Goal: Find specific page/section: Find specific page/section

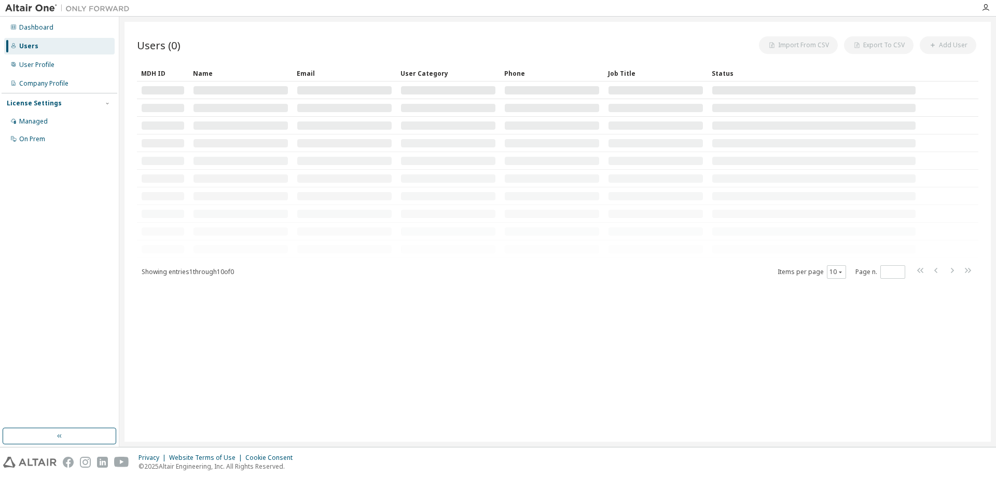
click at [577, 286] on div "Users (0) Import From CSV Export To CSV Add User Clear Load Save Save As Field …" at bounding box center [558, 232] width 867 height 420
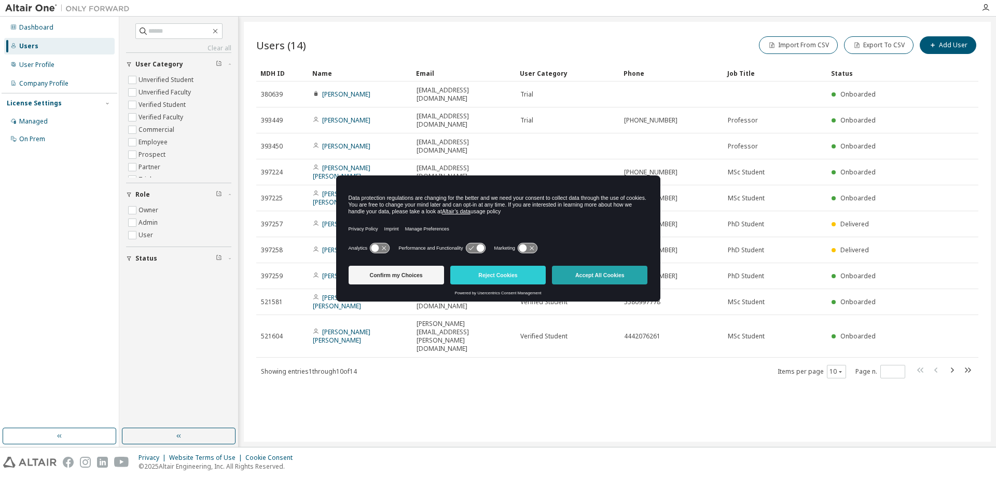
click at [604, 277] on button "Accept All Cookies" at bounding box center [599, 275] width 95 height 19
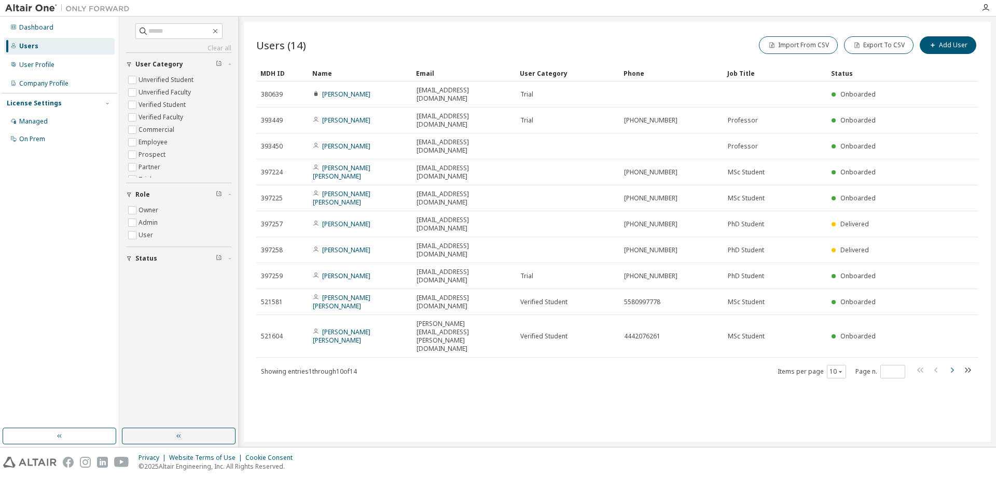
click at [952, 367] on icon "button" at bounding box center [952, 369] width 3 height 5
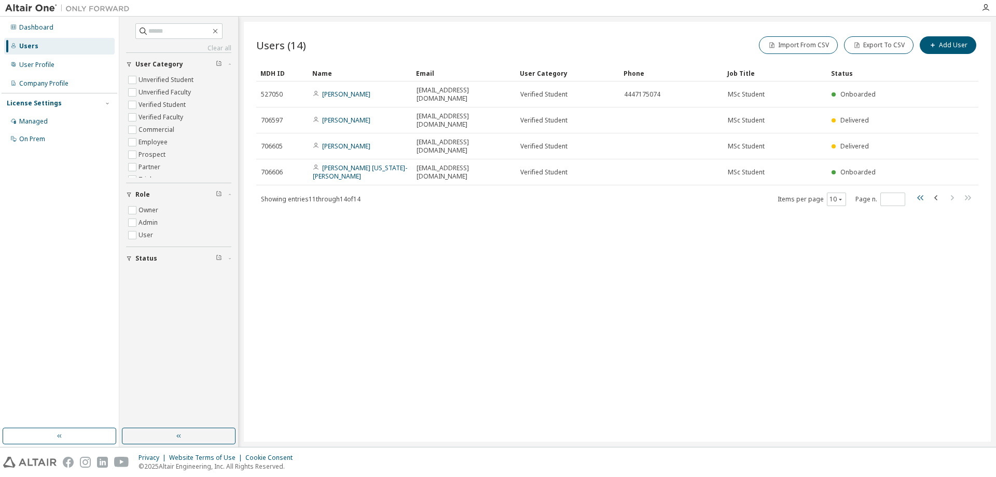
click at [920, 195] on icon "button" at bounding box center [921, 197] width 6 height 5
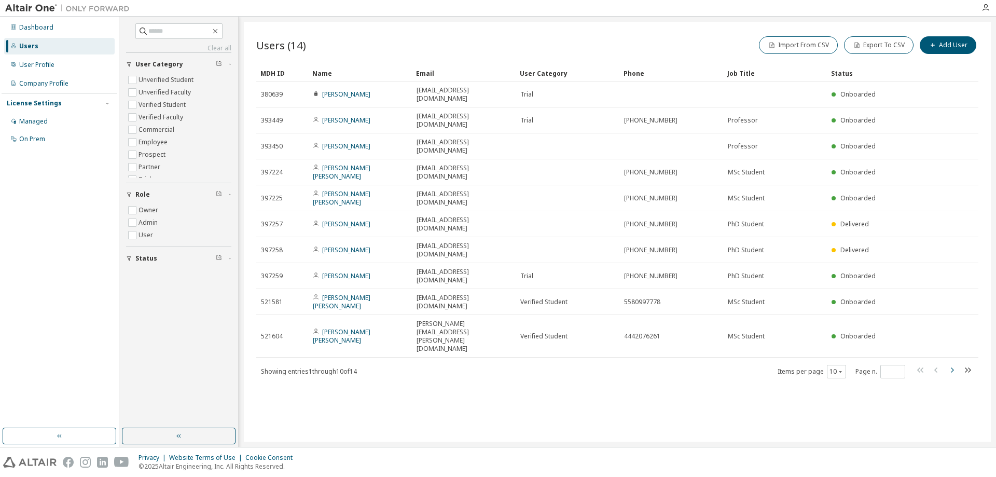
click at [954, 364] on icon "button" at bounding box center [952, 370] width 12 height 12
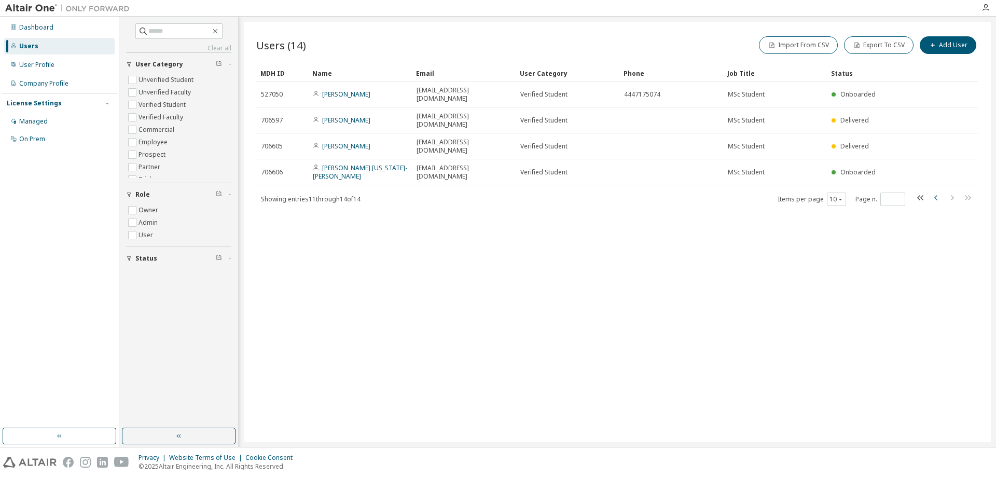
click at [935, 192] on icon "button" at bounding box center [937, 198] width 12 height 12
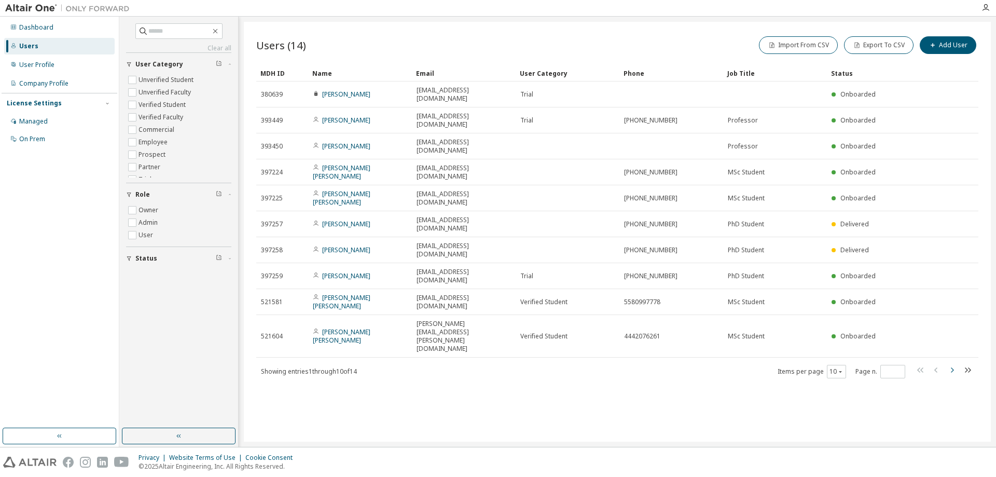
click at [951, 364] on icon "button" at bounding box center [952, 370] width 12 height 12
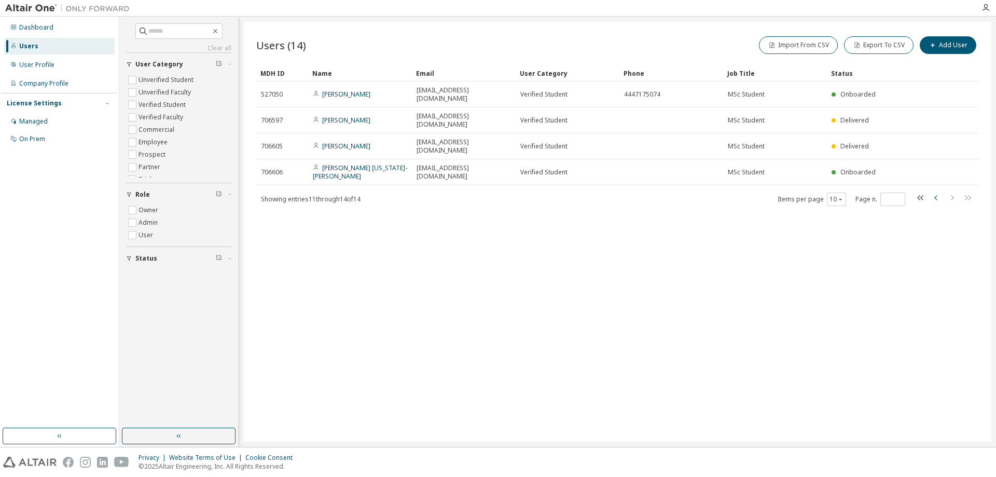
click at [937, 192] on icon "button" at bounding box center [937, 198] width 12 height 12
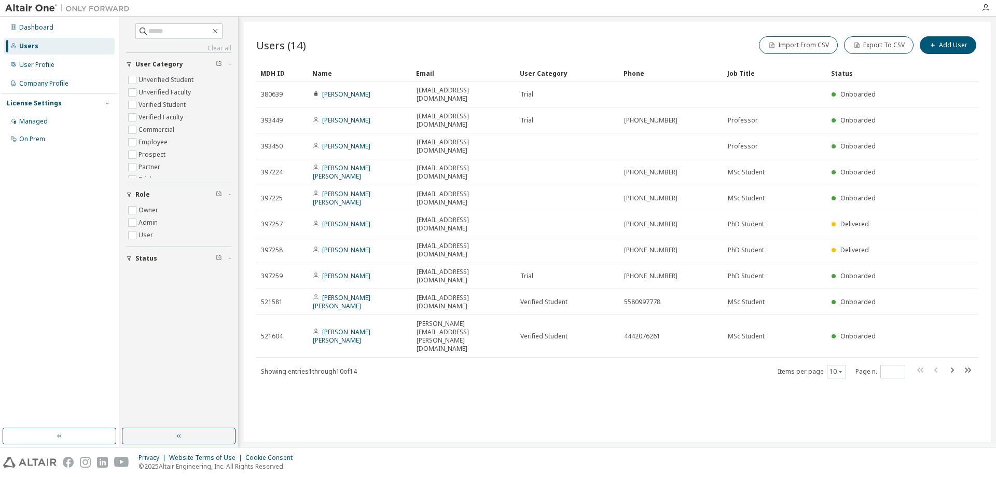
click at [954, 364] on icon "button" at bounding box center [952, 370] width 12 height 12
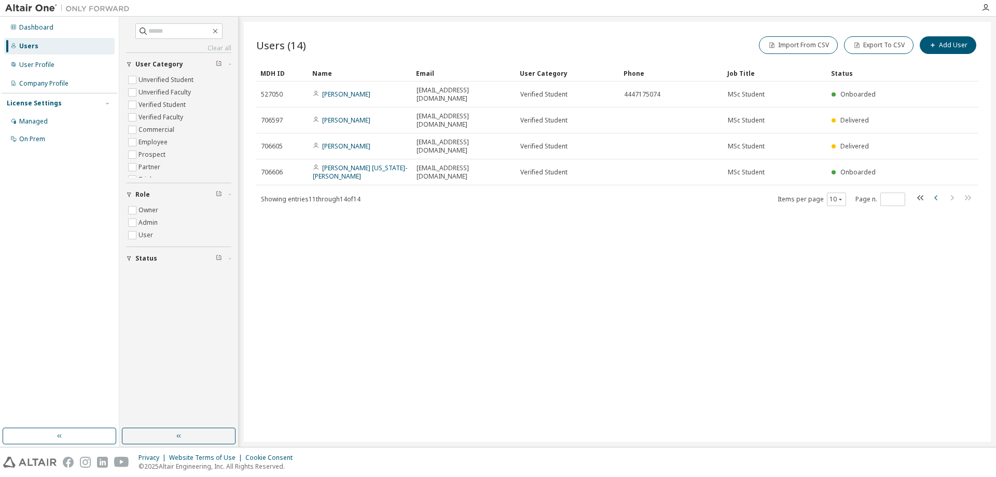
click at [938, 192] on icon "button" at bounding box center [937, 198] width 12 height 12
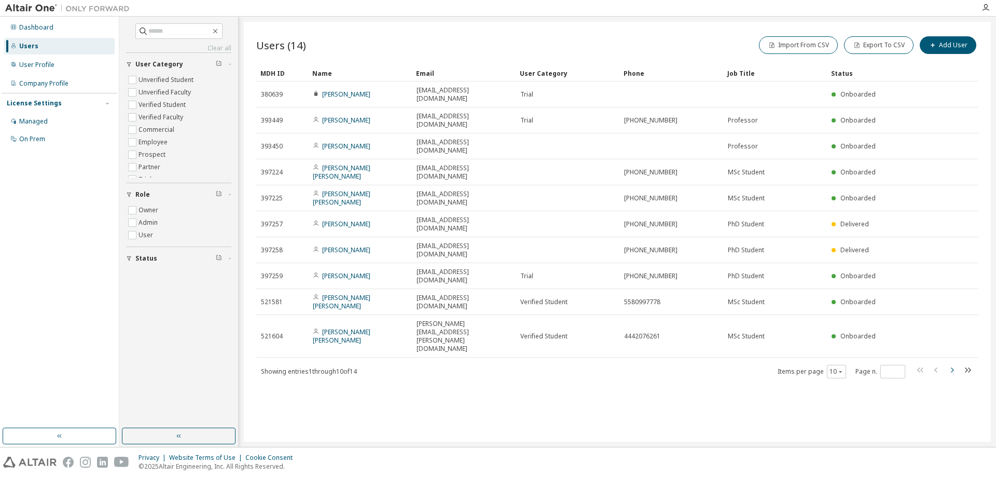
click at [953, 364] on icon "button" at bounding box center [952, 370] width 12 height 12
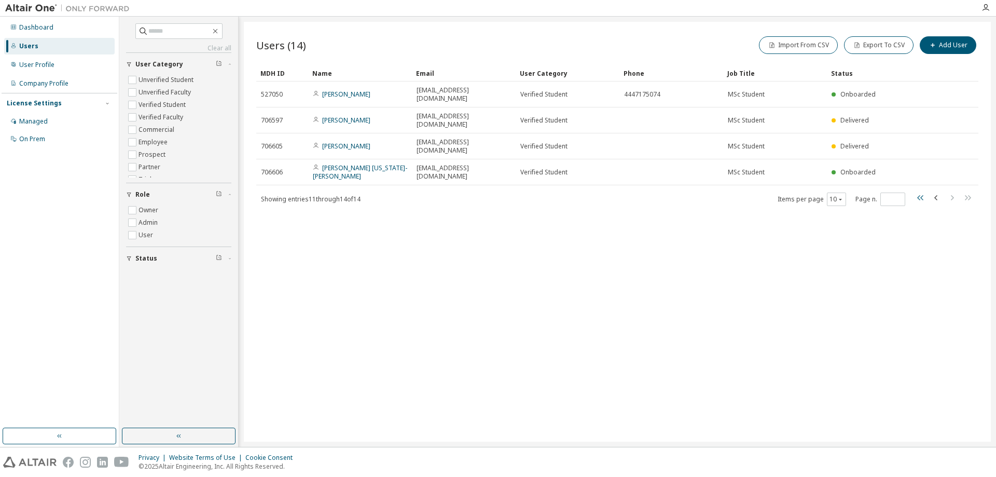
click at [921, 195] on icon "button" at bounding box center [921, 197] width 6 height 5
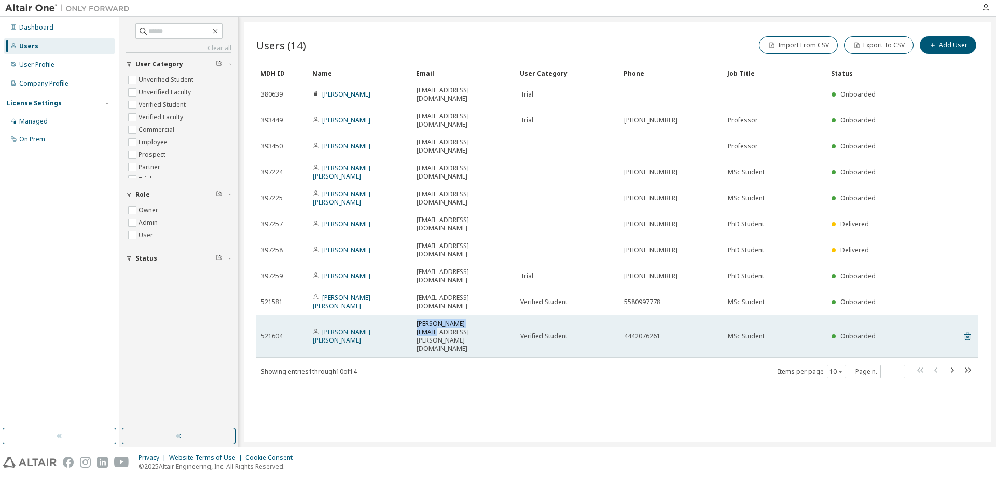
drag, startPoint x: 489, startPoint y: 293, endPoint x: 416, endPoint y: 282, distance: 73.5
click at [416, 315] on td "ana.rivera@uaslp.mx" at bounding box center [464, 336] width 104 height 43
copy span "ana.rivera@uaslp.mx"
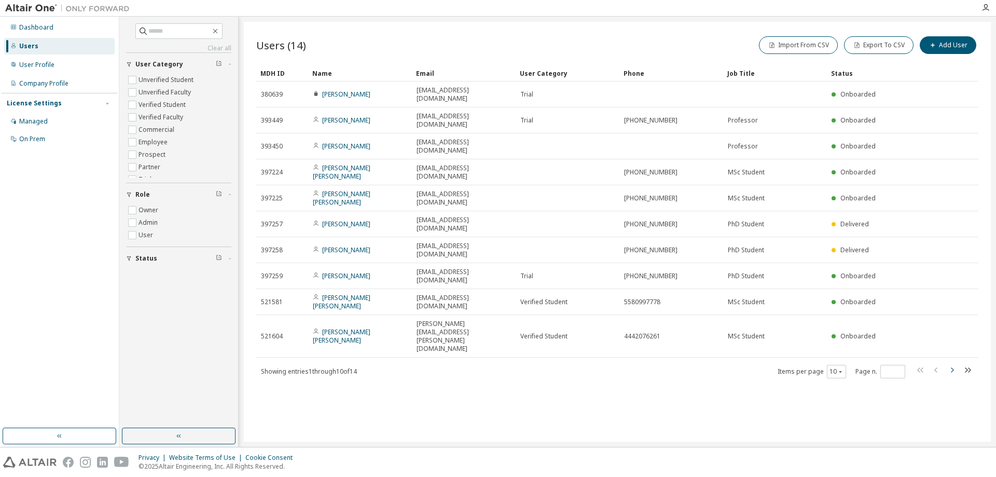
click at [957, 364] on icon "button" at bounding box center [952, 370] width 12 height 12
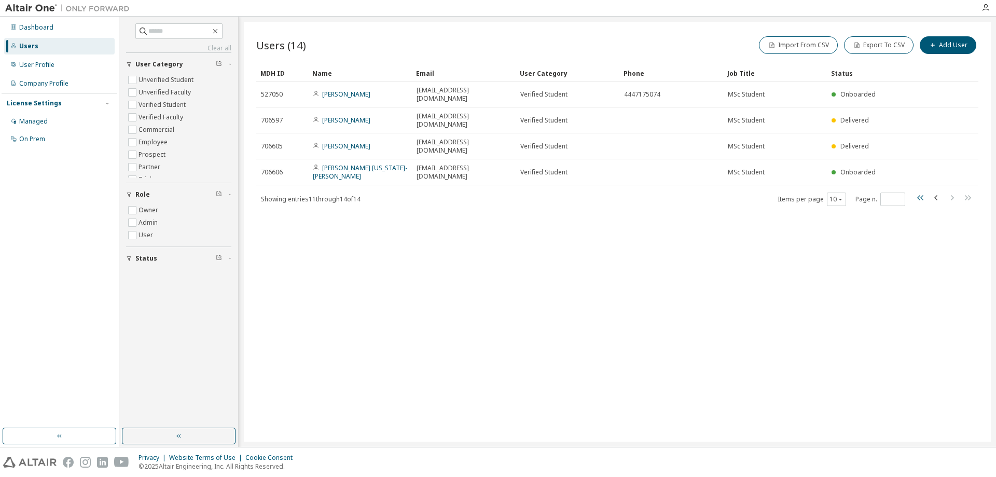
click at [923, 192] on icon "button" at bounding box center [921, 198] width 12 height 12
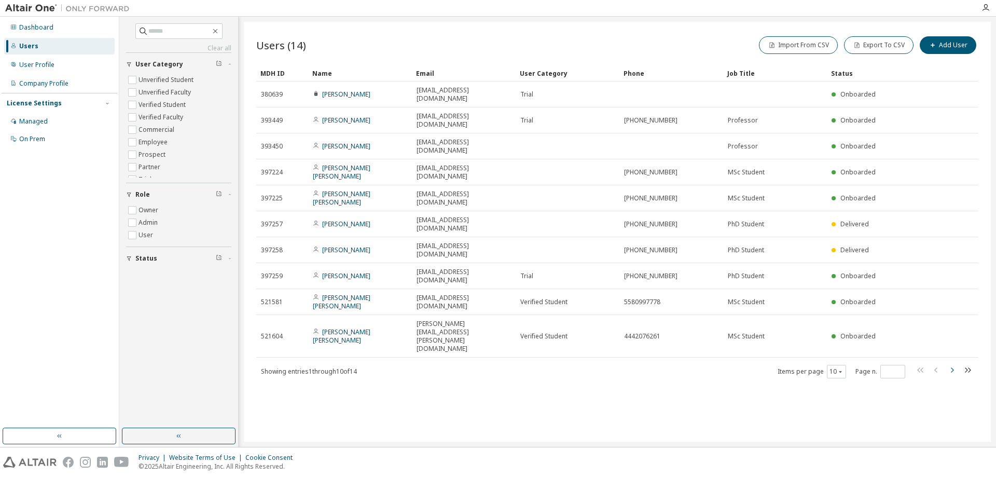
click at [953, 367] on icon "button" at bounding box center [952, 369] width 3 height 5
type input "*"
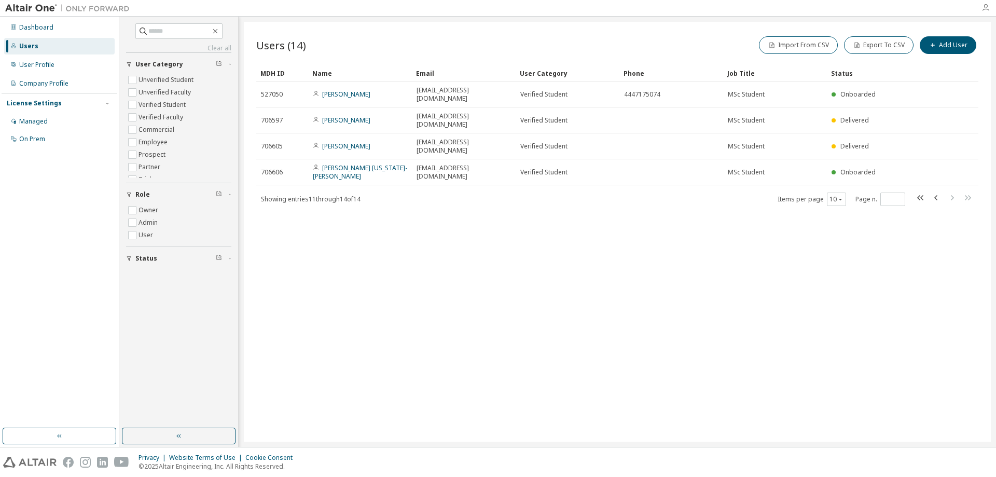
click at [988, 7] on icon "button" at bounding box center [986, 8] width 8 height 8
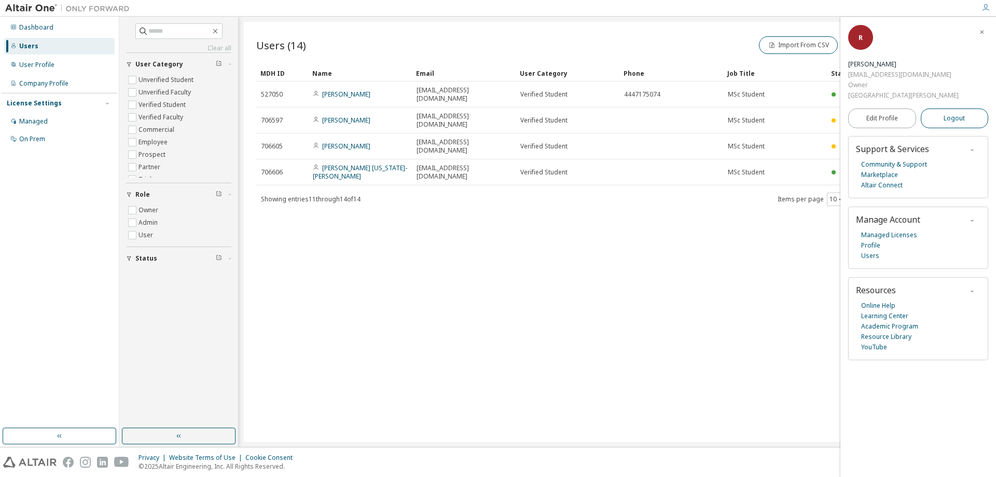
click at [971, 113] on button "Logout" at bounding box center [955, 118] width 68 height 20
